Goal: Communication & Community: Participate in discussion

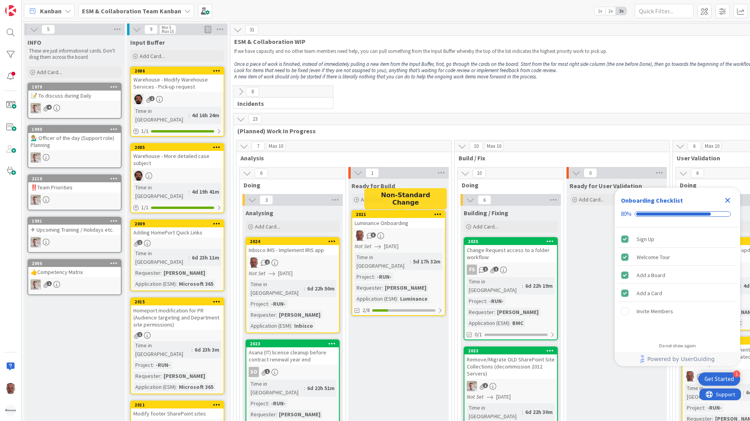
click at [408, 214] on div "2021" at bounding box center [400, 214] width 89 height 5
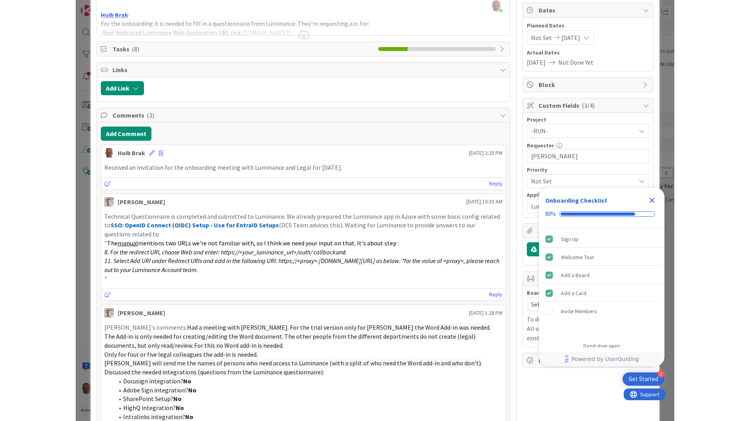
scroll to position [73, 0]
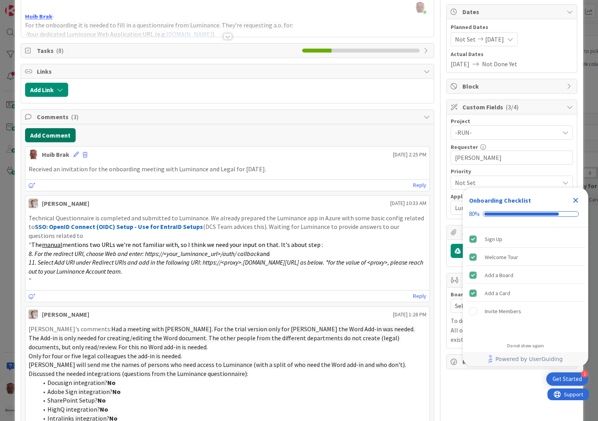
click at [56, 136] on button "Add Comment" at bounding box center [50, 135] width 51 height 14
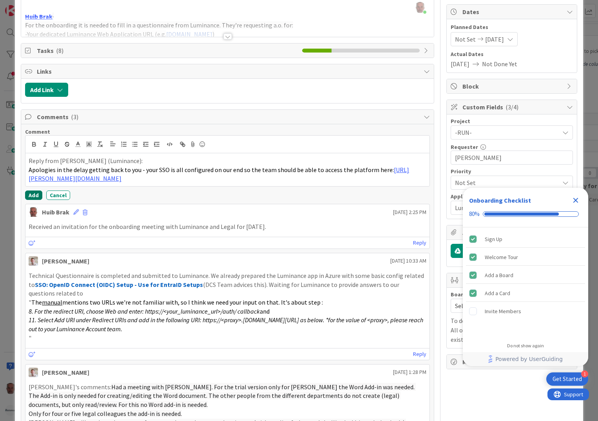
click at [32, 195] on button "Add" at bounding box center [33, 195] width 17 height 9
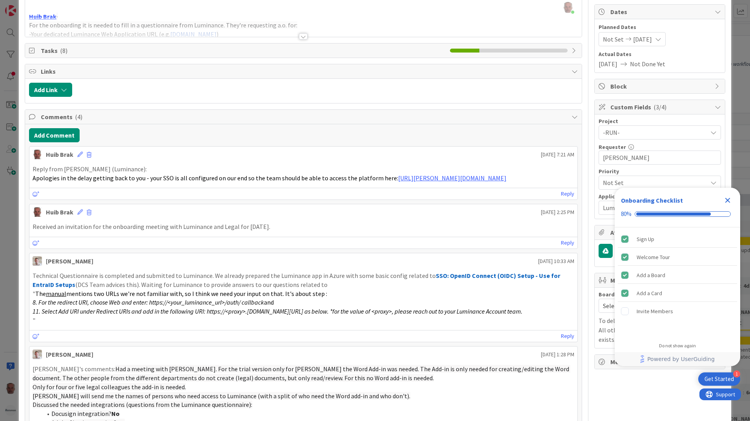
click at [167, 181] on span "Apologies in the delay getting back to you - your SSO is all configured on our …" at bounding box center [215, 178] width 365 height 8
click at [53, 133] on button "Add Comment" at bounding box center [54, 135] width 51 height 14
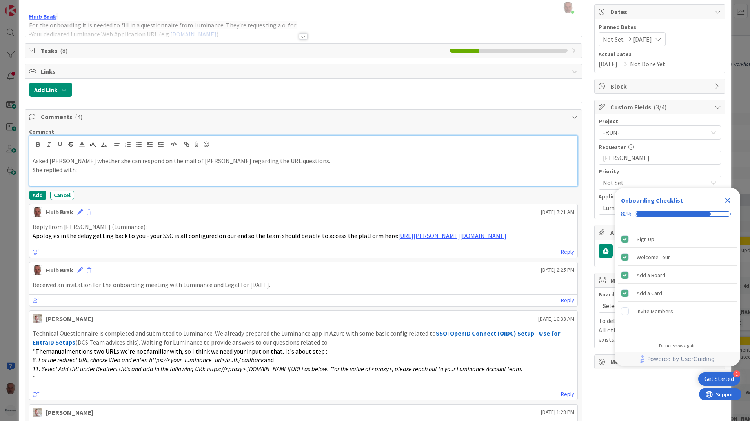
click at [75, 184] on div "Asked Claire Doyle whether she can respond on the mail of Robby regarding the U…" at bounding box center [303, 169] width 548 height 33
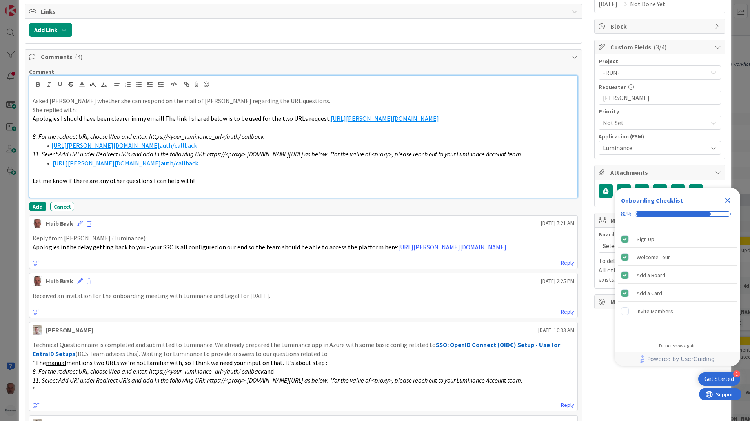
scroll to position [151, 0]
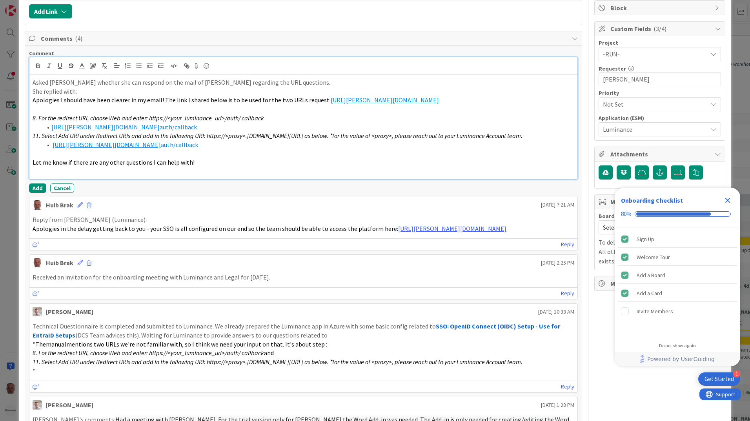
click at [168, 170] on p at bounding box center [304, 171] width 542 height 9
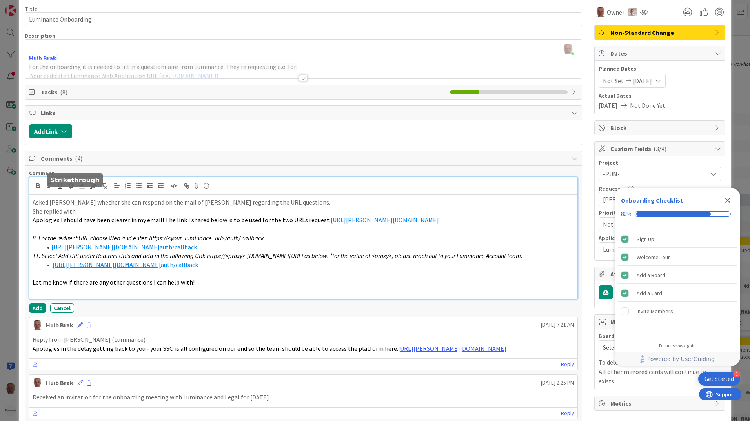
scroll to position [78, 0]
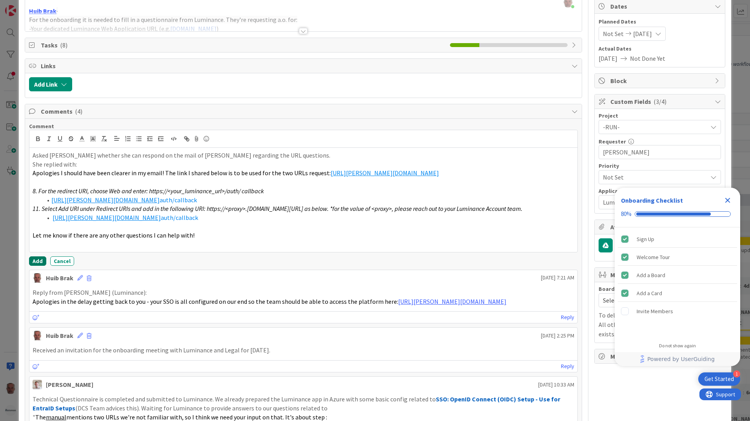
click at [38, 260] on button "Add" at bounding box center [37, 260] width 17 height 9
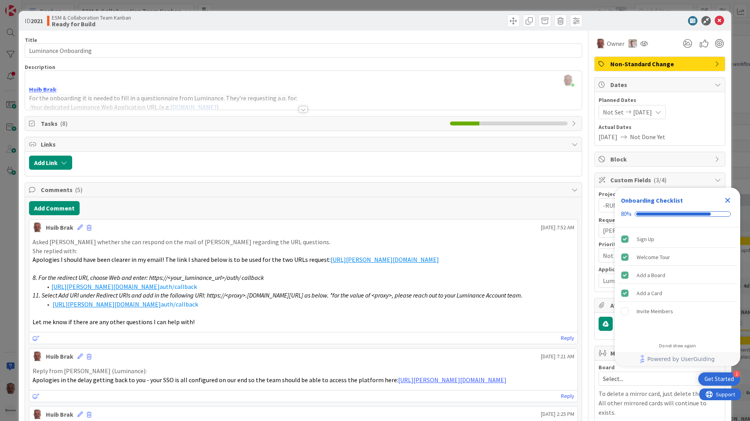
scroll to position [78, 0]
